Goal: Check status

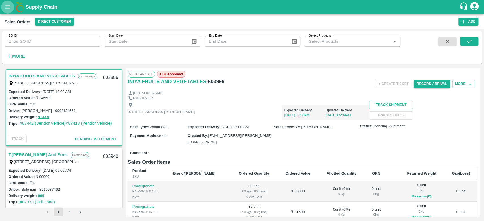
click at [8, 4] on icon "open drawer" at bounding box center [8, 7] width 6 height 6
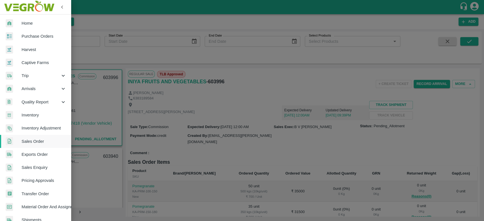
click at [126, 53] on div at bounding box center [242, 110] width 484 height 221
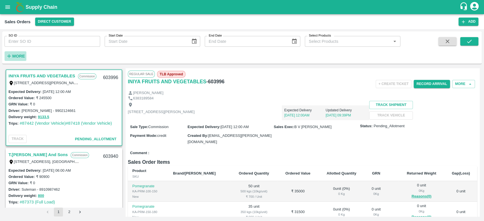
click at [21, 53] on h6 "More" at bounding box center [18, 55] width 13 height 7
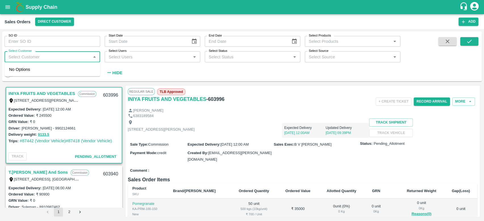
click at [20, 60] on input "Select Customer" at bounding box center [47, 56] width 83 height 7
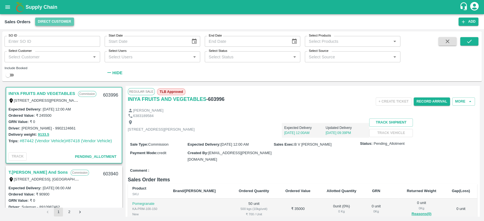
click at [44, 20] on button "Direct Customer" at bounding box center [54, 22] width 39 height 8
click at [46, 33] on li "FruitX [GEOGRAPHIC_DATA]" at bounding box center [62, 33] width 65 height 10
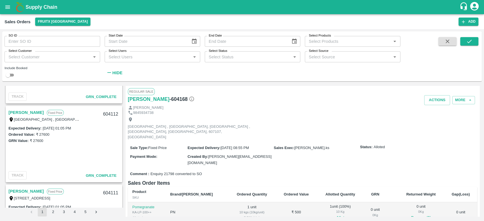
scroll to position [648, 0]
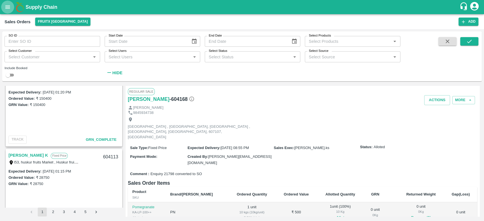
click at [9, 8] on icon "open drawer" at bounding box center [8, 7] width 6 height 6
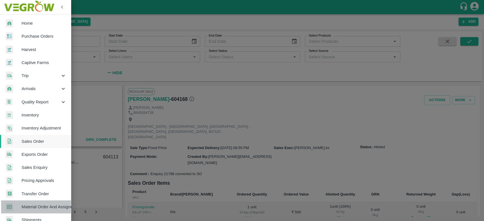
click at [39, 210] on span "Material Order And Assignment" at bounding box center [44, 207] width 45 height 6
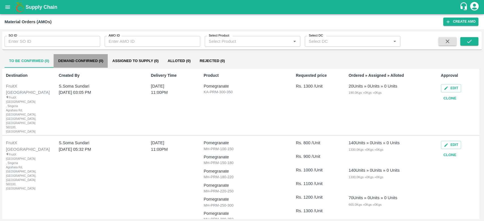
click at [73, 62] on button "Demand Confirmed (0)" at bounding box center [81, 61] width 54 height 14
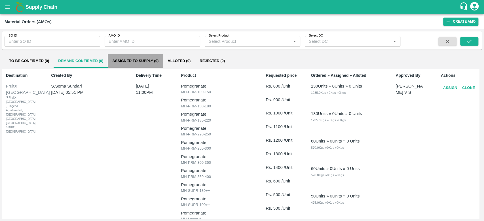
click at [138, 59] on button "Assigned to Supply (0)" at bounding box center [135, 61] width 55 height 14
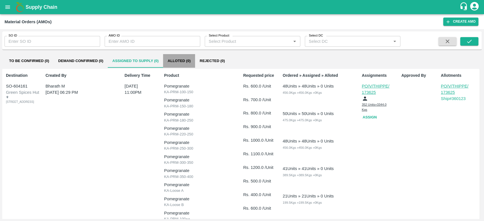
click at [182, 58] on button "Alloted (0)" at bounding box center [179, 61] width 32 height 14
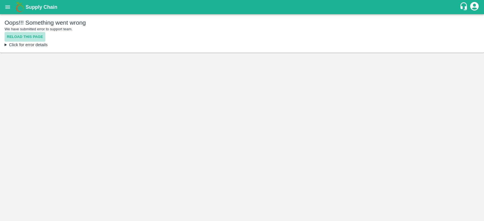
click at [18, 35] on button "Reload this page" at bounding box center [25, 37] width 41 height 10
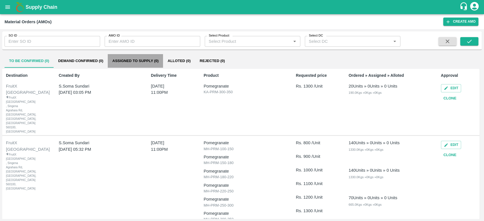
click at [131, 57] on button "Assigned to Supply (0)" at bounding box center [135, 61] width 55 height 14
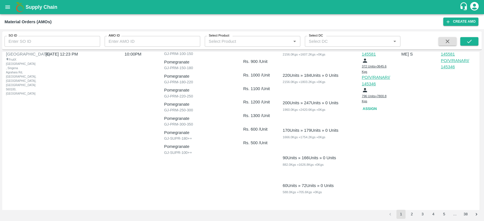
scroll to position [1468, 0]
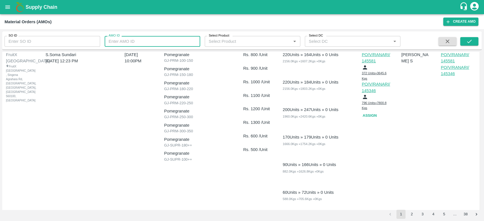
click at [111, 44] on input "AMO ID" at bounding box center [153, 41] width 96 height 11
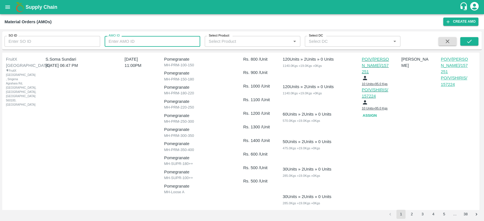
scroll to position [247, 0]
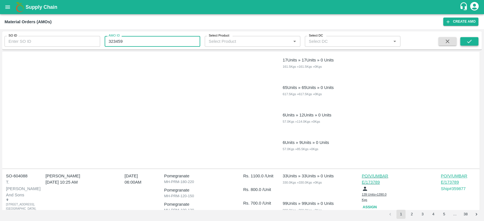
type input "323459"
click at [465, 46] on button "submit" at bounding box center [470, 41] width 18 height 9
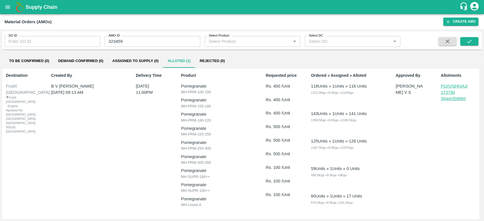
click at [456, 98] on p "Ship# 359860" at bounding box center [459, 99] width 37 height 6
